Goal: Navigation & Orientation: Understand site structure

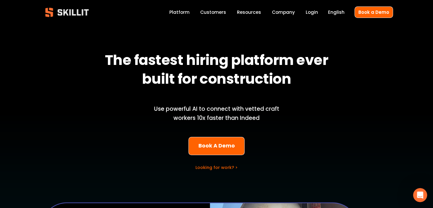
click at [184, 13] on link "Platform" at bounding box center [179, 13] width 20 height 8
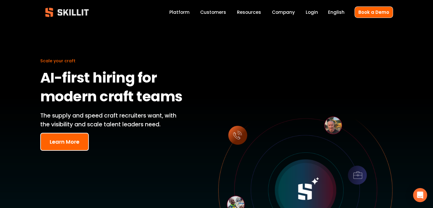
click at [373, 44] on div at bounding box center [305, 191] width 175 height 310
click at [216, 13] on link "Customers" at bounding box center [213, 13] width 26 height 8
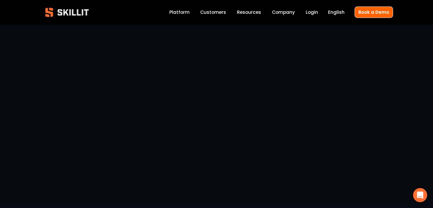
click at [0, 0] on div "Blog Pricing Help Center Labor Insights" at bounding box center [0, 0] width 0 height 0
